Goal: Obtain resource: Obtain resource

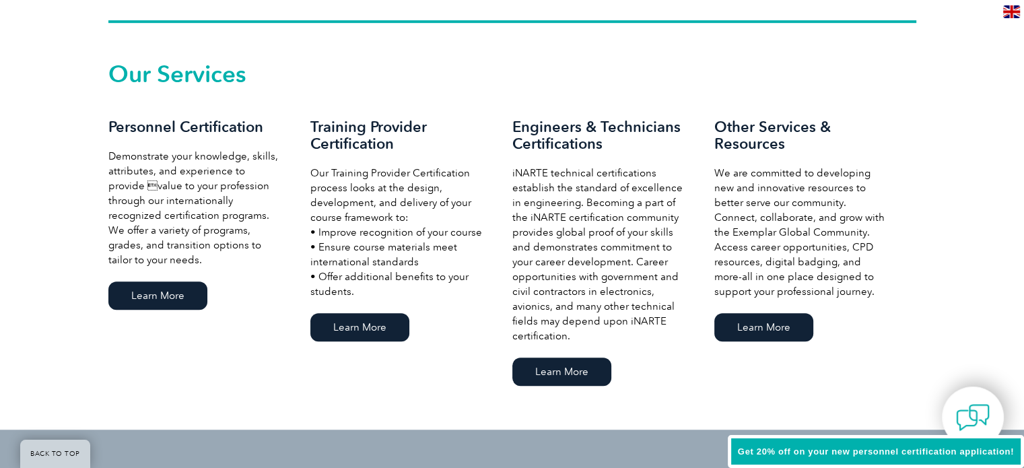
scroll to position [908, 0]
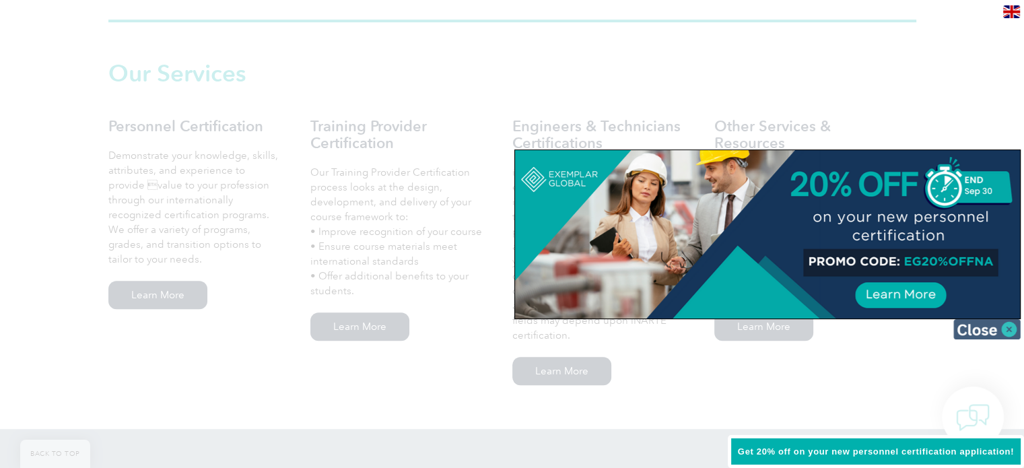
click at [999, 333] on img at bounding box center [986, 329] width 67 height 20
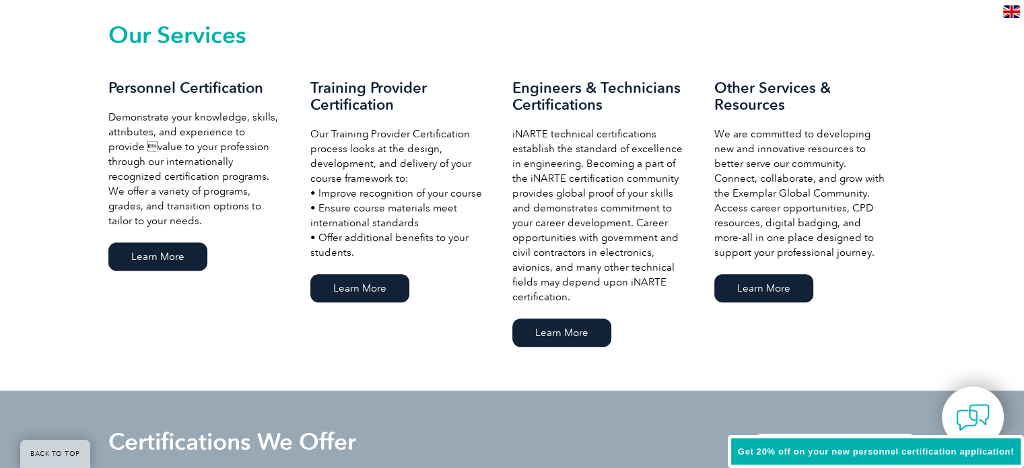
scroll to position [947, 0]
click at [366, 284] on link "Learn More" at bounding box center [359, 287] width 99 height 28
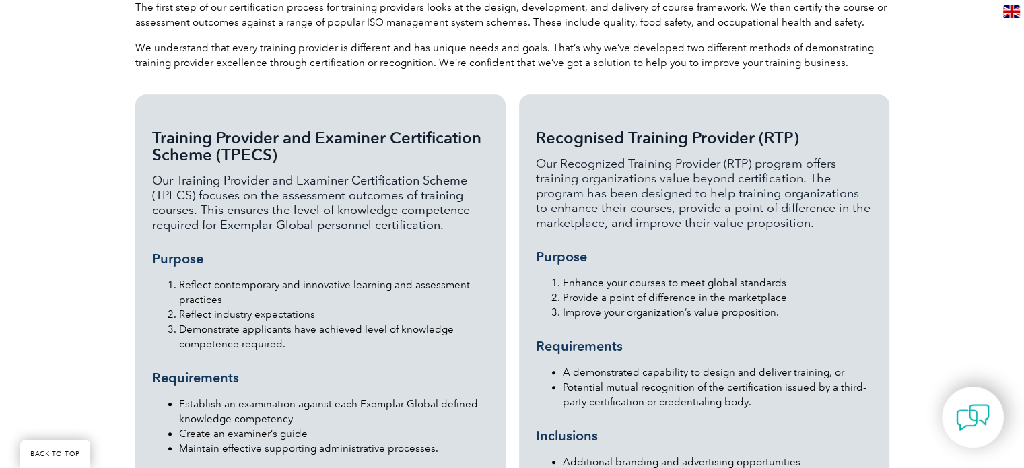
scroll to position [1252, 0]
click at [391, 330] on div "Training Provider and Examiner Certification Scheme (TPECS) Our Training Provid…" at bounding box center [320, 375] width 337 height 529
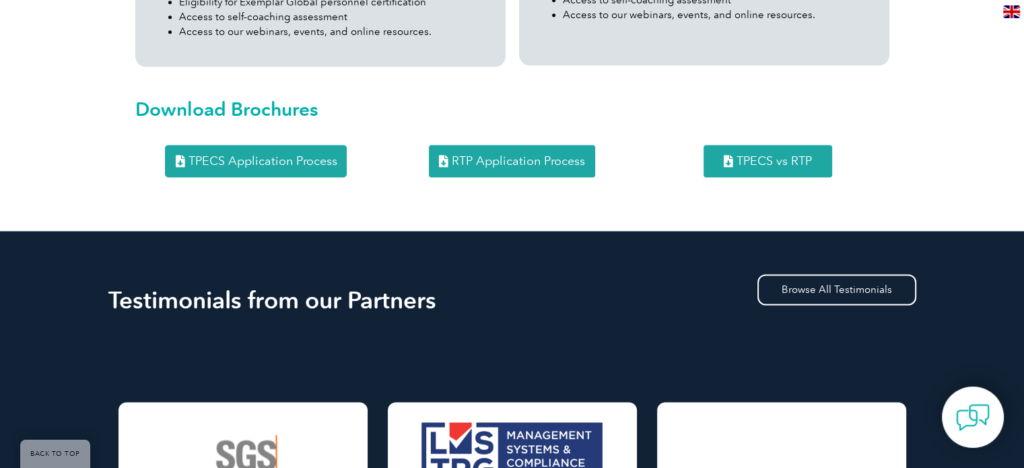
scroll to position [1845, 0]
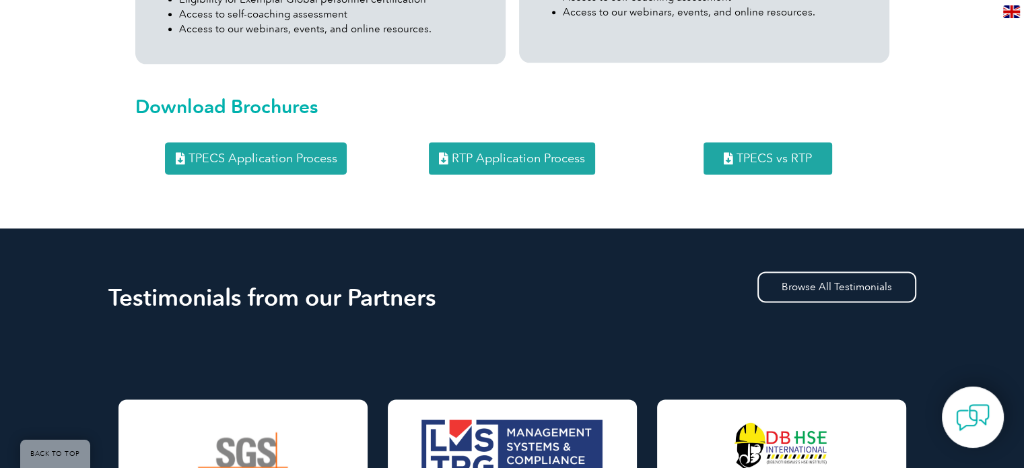
click at [507, 142] on link "RTP Application Process" at bounding box center [512, 158] width 166 height 32
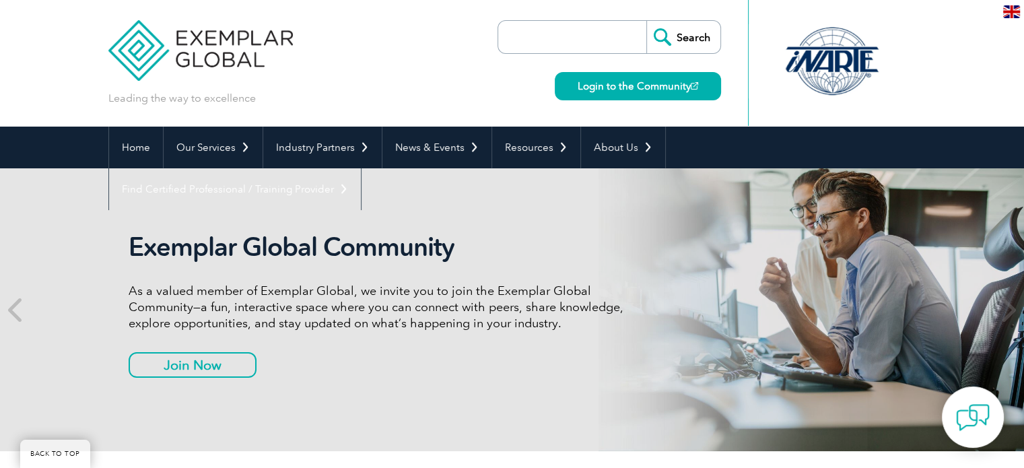
scroll to position [1357, 0]
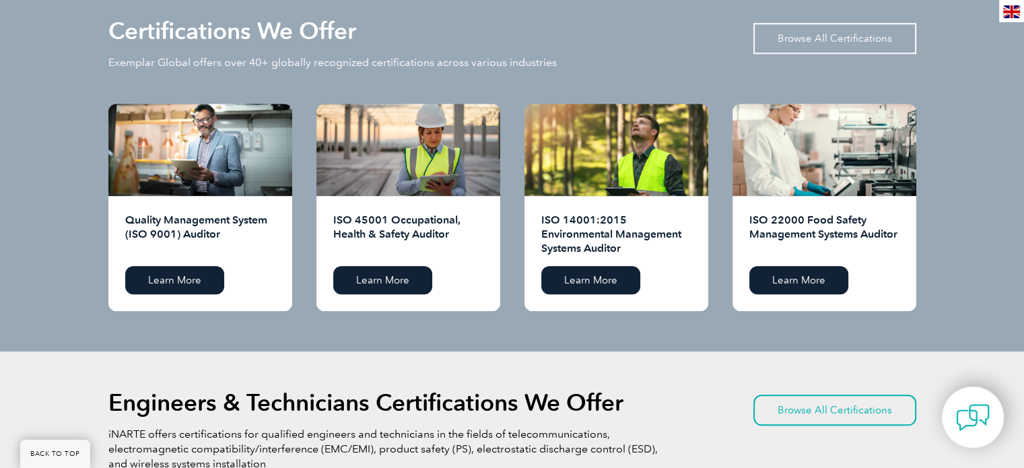
click at [804, 40] on link "Browse All Certifications" at bounding box center [834, 38] width 163 height 31
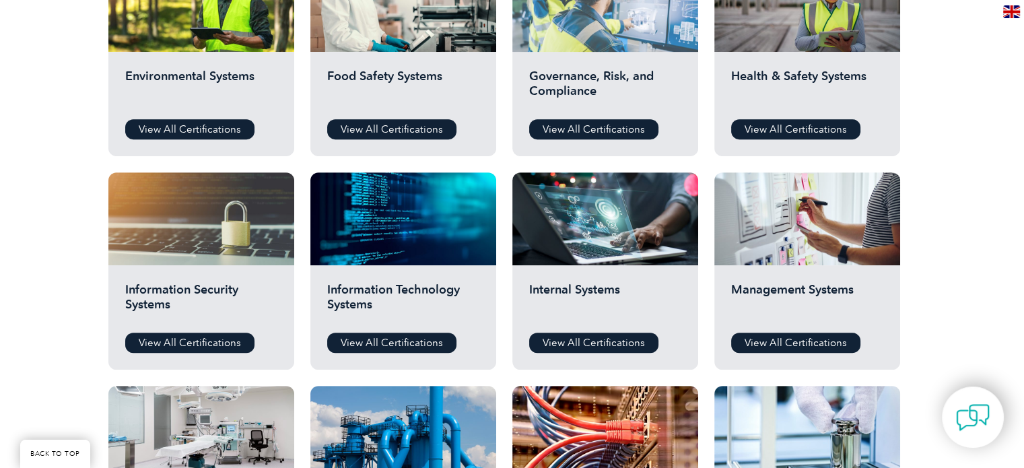
scroll to position [552, 0]
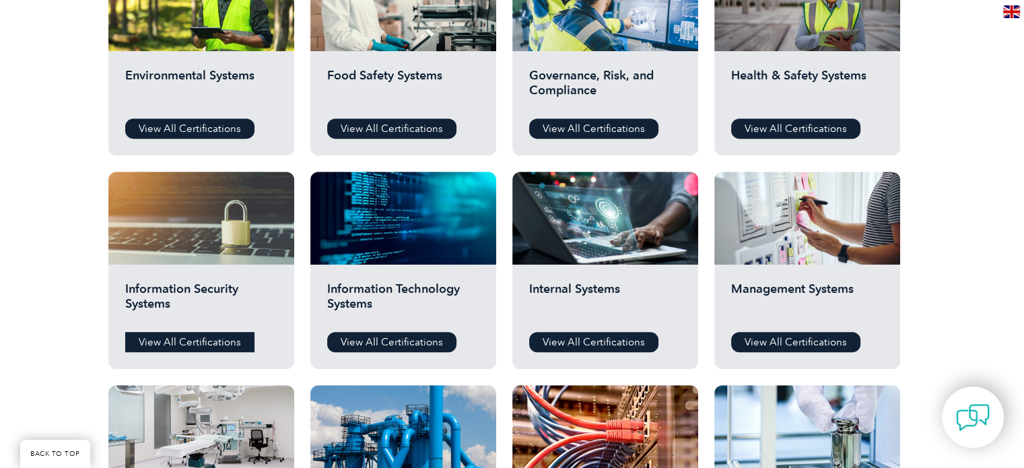
click at [179, 339] on link "View All Certifications" at bounding box center [189, 342] width 129 height 20
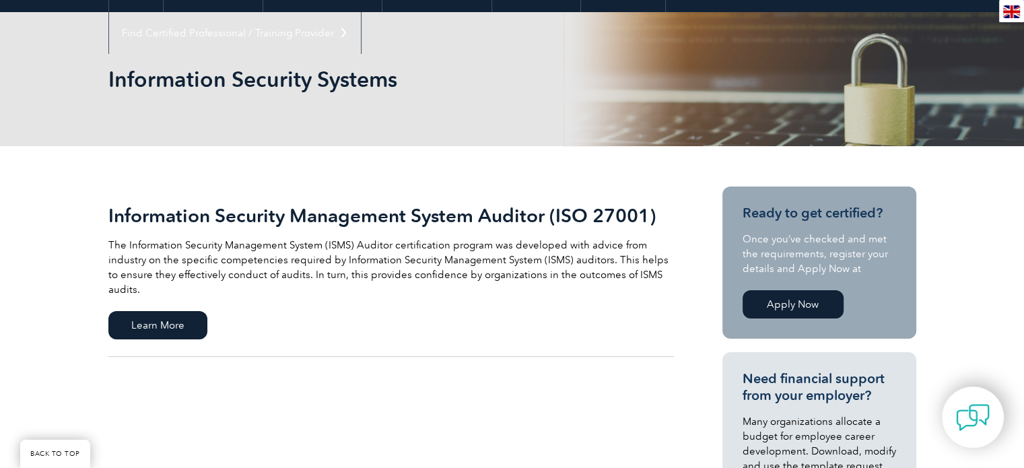
scroll to position [156, 0]
click at [127, 311] on span "Learn More" at bounding box center [157, 325] width 99 height 28
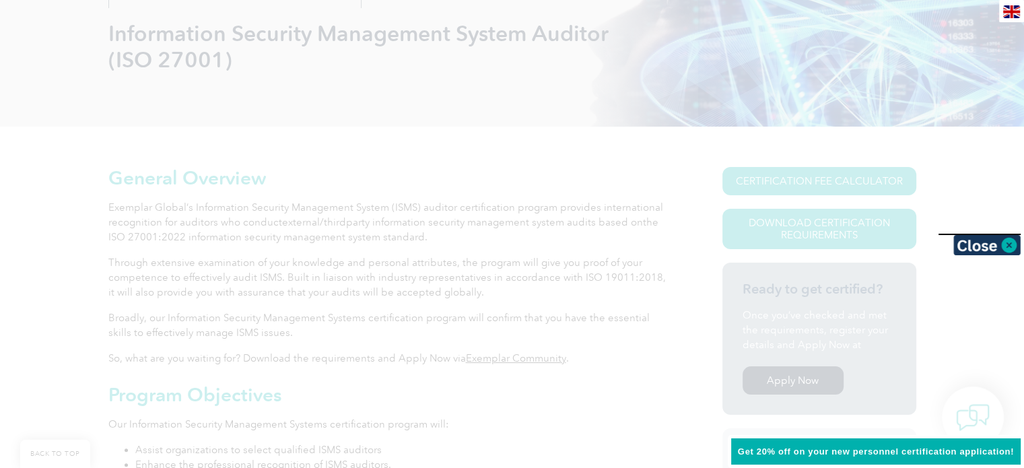
scroll to position [204, 0]
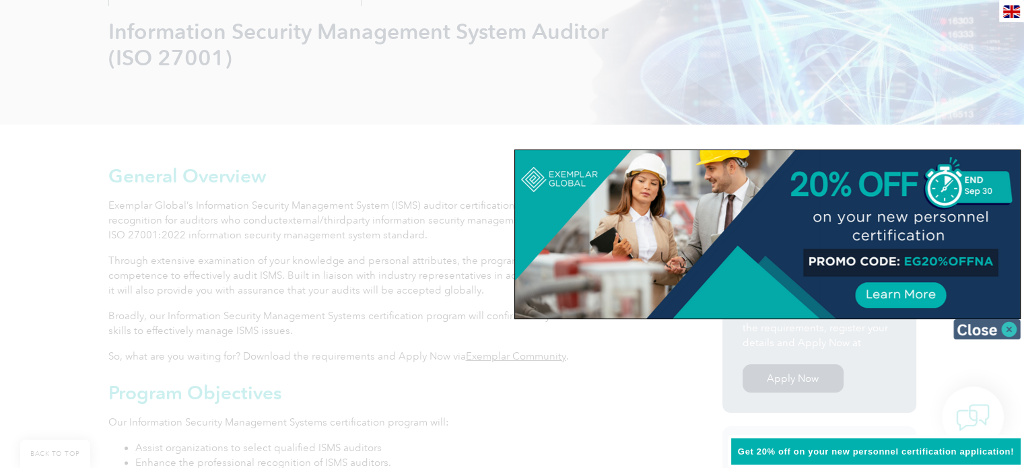
click at [994, 327] on img at bounding box center [986, 329] width 67 height 20
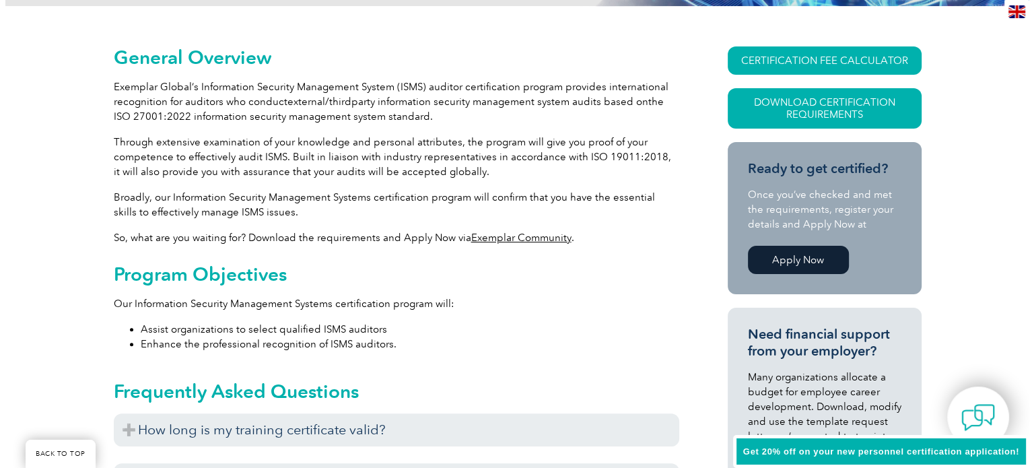
scroll to position [323, 0]
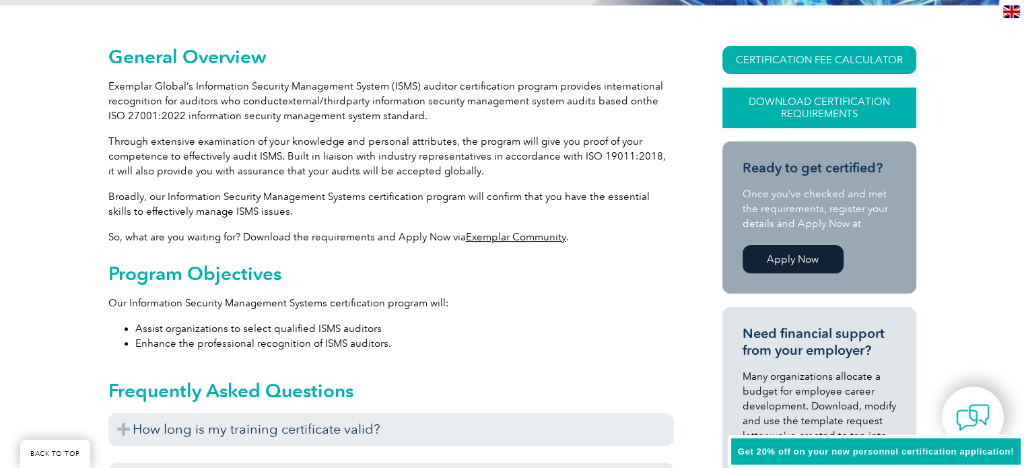
click at [863, 104] on link "Download Certification Requirements" at bounding box center [819, 108] width 194 height 40
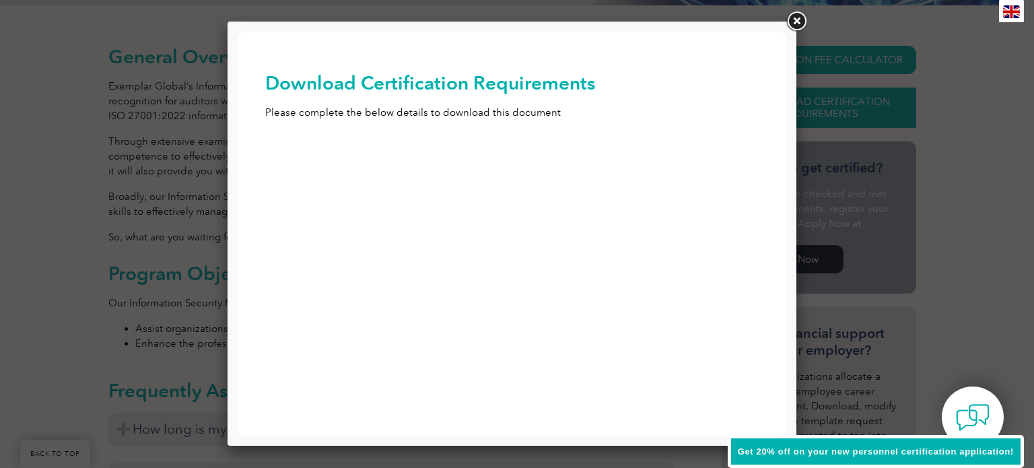
scroll to position [0, 0]
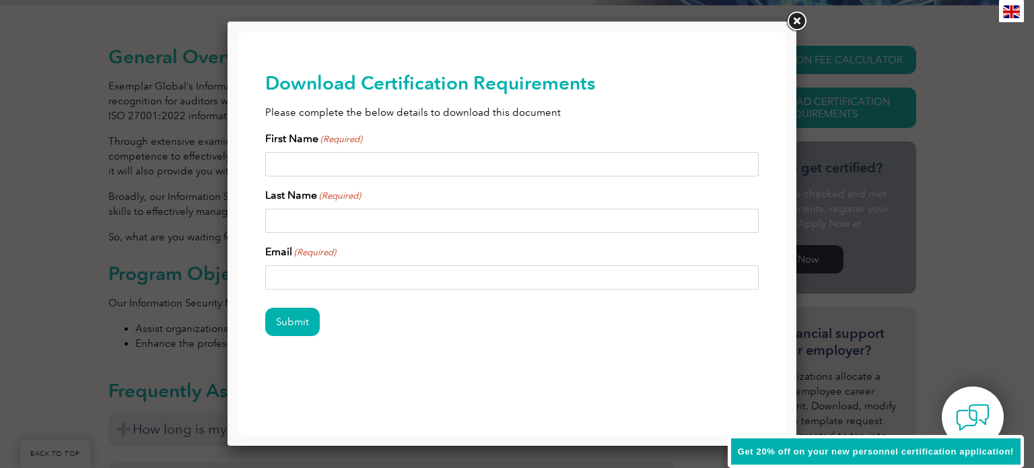
click at [356, 166] on input "First Name (Required)" at bounding box center [512, 164] width 494 height 24
type input "George Rohan"
type input "Pottamkulam"
type input "georgerohan2002@gmail.com"
click at [271, 335] on input "Submit" at bounding box center [292, 322] width 55 height 28
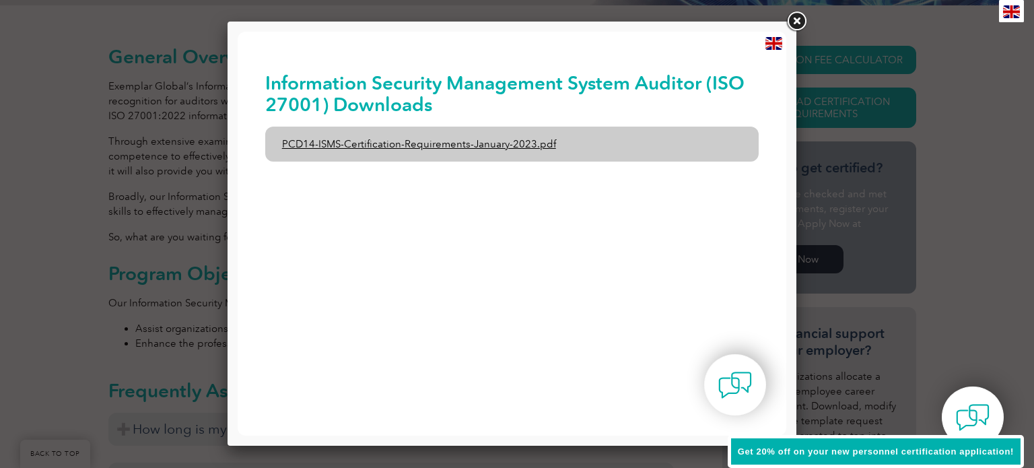
click at [447, 150] on link "PCD14-ISMS-Certification-Requirements-January-2023.pdf" at bounding box center [512, 144] width 494 height 35
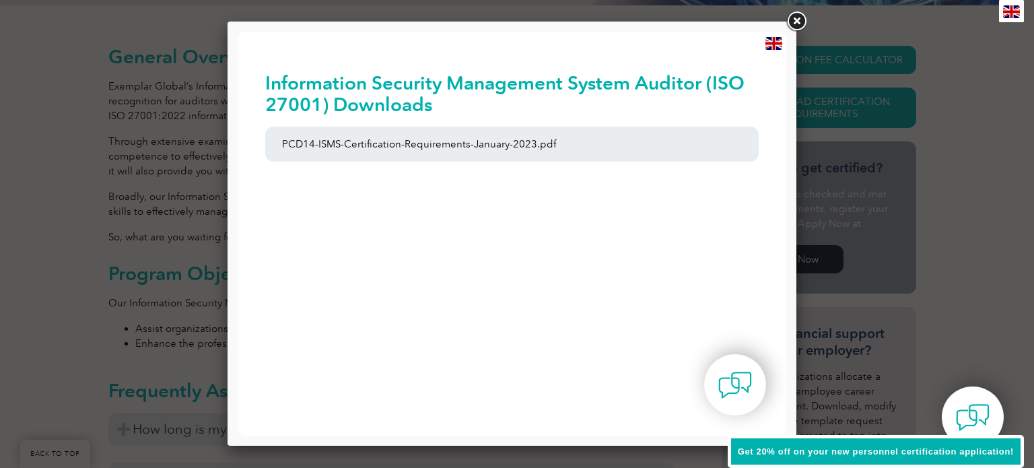
click at [799, 21] on link at bounding box center [796, 21] width 24 height 24
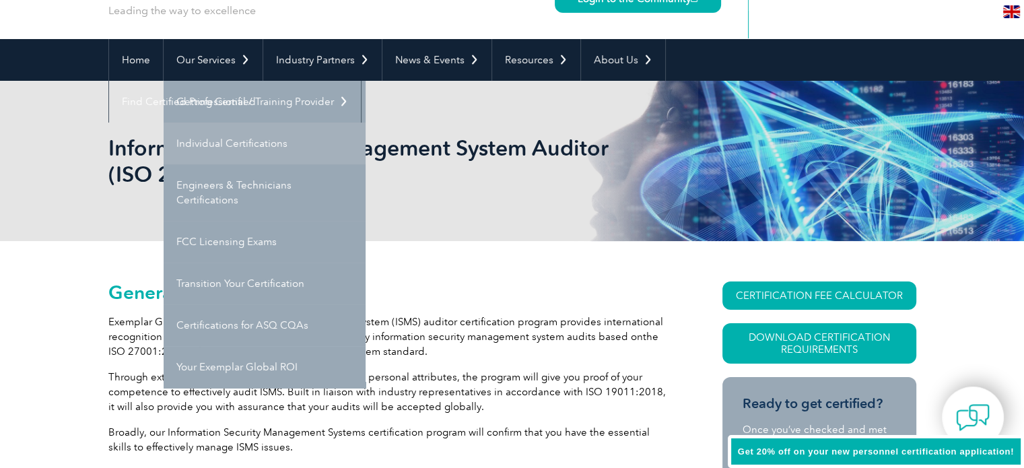
scroll to position [89, 0]
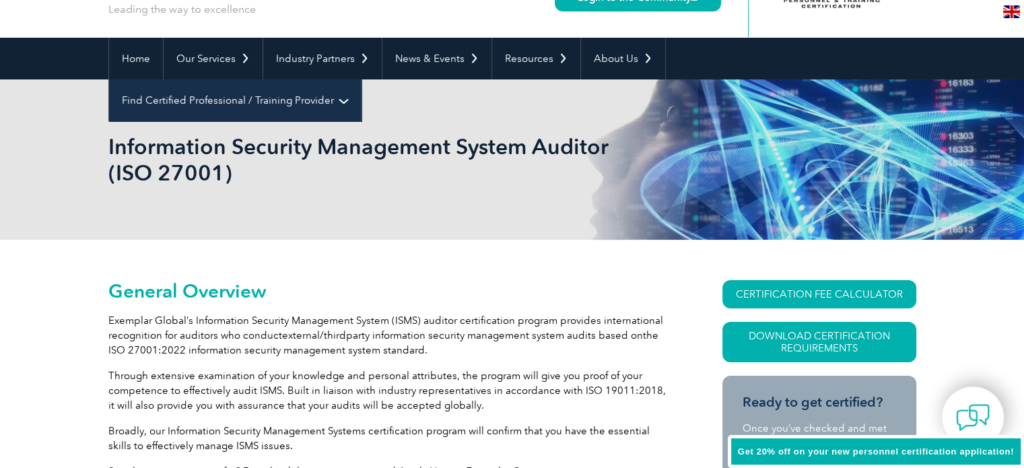
click at [361, 79] on link "Find Certified Professional / Training Provider" at bounding box center [235, 100] width 252 height 42
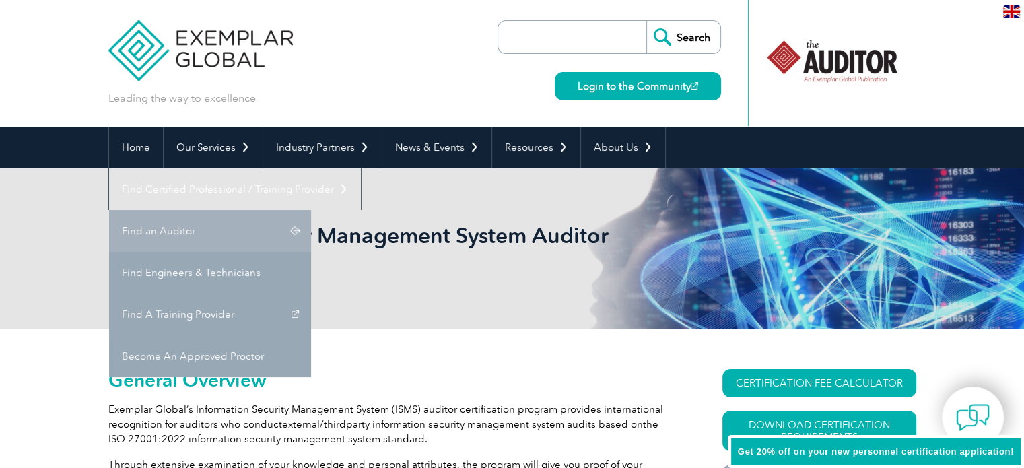
click at [311, 210] on link "Find an Auditor" at bounding box center [210, 231] width 202 height 42
